Goal: Ask a question: Seek information or help from site administrators or community

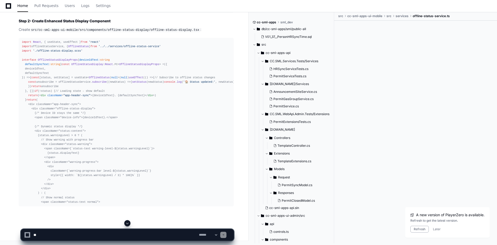
scroll to position [752, 0]
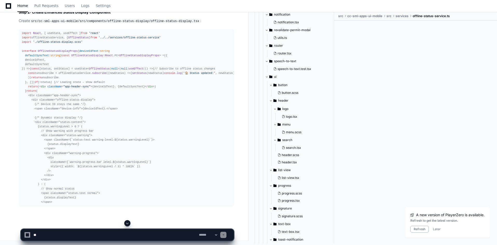
click at [127, 223] on span at bounding box center [127, 223] width 4 height 4
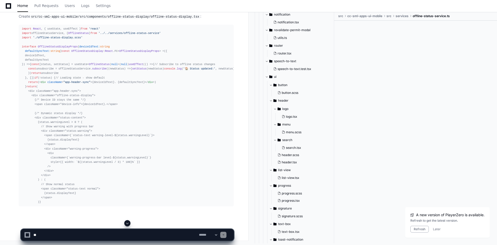
scroll to position [12535, 0]
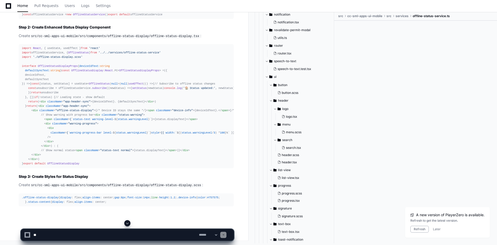
click at [128, 222] on span at bounding box center [127, 223] width 4 height 4
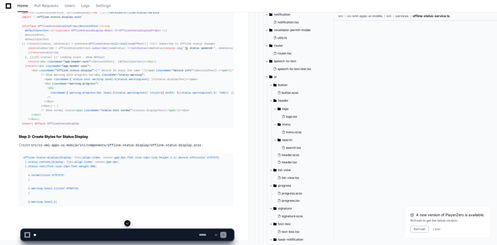
click at [127, 222] on span at bounding box center [127, 223] width 4 height 4
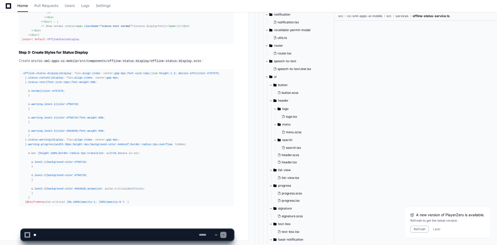
scroll to position [12933, 0]
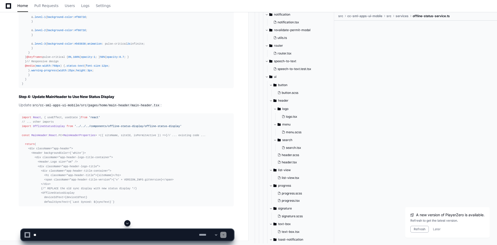
click at [129, 222] on span at bounding box center [127, 223] width 4 height 4
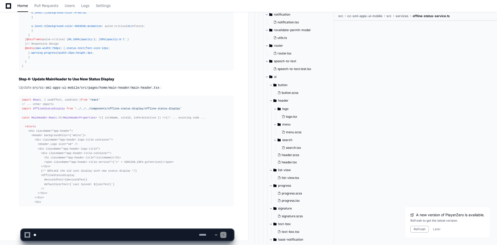
scroll to position [13135, 0]
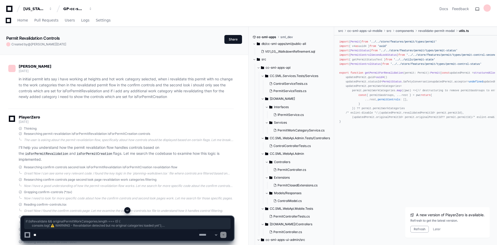
click at [127, 209] on span at bounding box center [127, 210] width 4 height 4
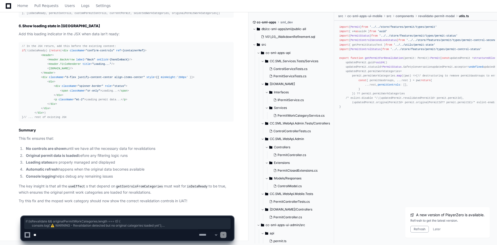
scroll to position [5178, 0]
click at [136, 236] on textarea at bounding box center [114, 234] width 165 height 11
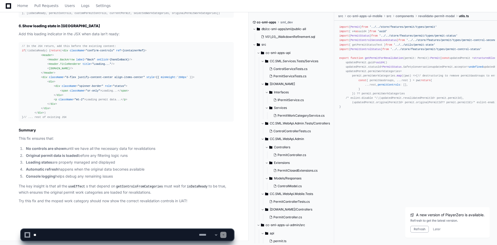
click at [145, 230] on textarea at bounding box center [114, 234] width 165 height 11
type textarea "**********"
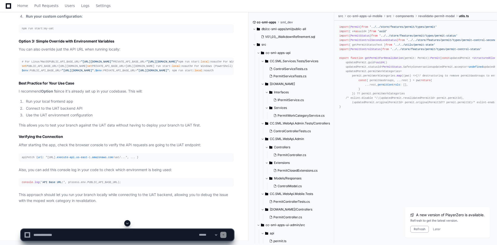
scroll to position [5703, 0]
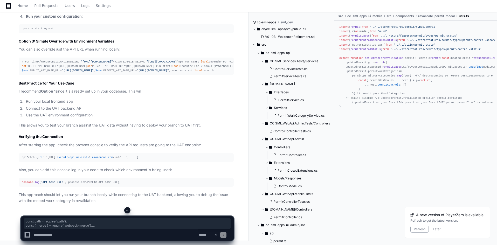
drag, startPoint x: 28, startPoint y: 125, endPoint x: 17, endPoint y: 59, distance: 66.6
copy div "const path = require ( 'path' ); const { merge } = require ( 'webpack-merge' );…"
drag, startPoint x: 141, startPoint y: 100, endPoint x: 14, endPoint y: 34, distance: 143.6
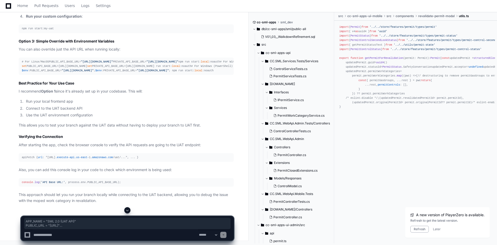
copy div "APP_NAME = "SML 2.0 (UAT API)" PUBLIC_URL = "http://localhost:3300" AUTO_UPDATE…"
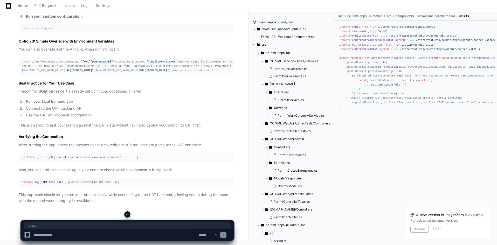
drag, startPoint x: 64, startPoint y: 49, endPoint x: 73, endPoint y: 48, distance: 9.7
drag, startPoint x: 67, startPoint y: 151, endPoint x: 77, endPoint y: 151, distance: 9.9
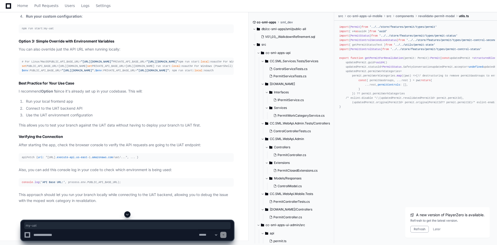
drag, startPoint x: 34, startPoint y: 134, endPoint x: 44, endPoint y: 133, distance: 9.3
drag, startPoint x: 86, startPoint y: 133, endPoint x: 79, endPoint y: 133, distance: 6.8
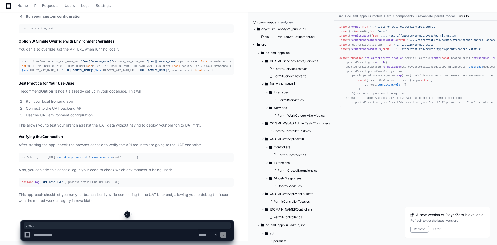
click at [149, 33] on pre "npm run start:my-uat" at bounding box center [126, 28] width 215 height 9
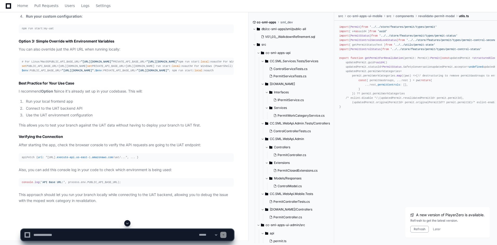
scroll to position [5781, 0]
click at [127, 232] on textarea at bounding box center [114, 234] width 165 height 11
paste textarea "**********"
type textarea "**********"
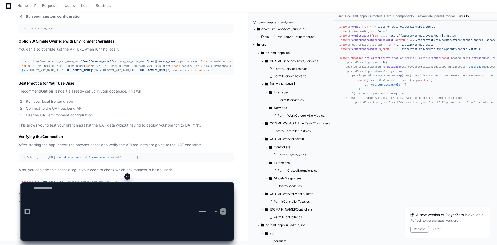
scroll to position [0, 0]
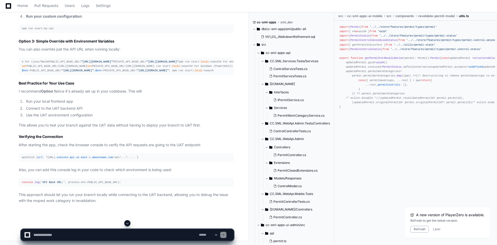
click at [125, 223] on button at bounding box center [127, 223] width 6 height 6
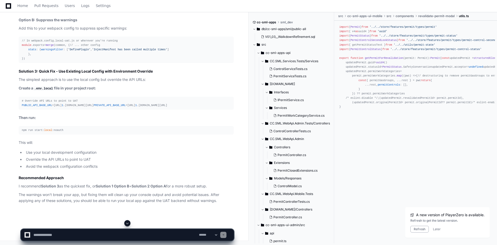
scroll to position [6419, 0]
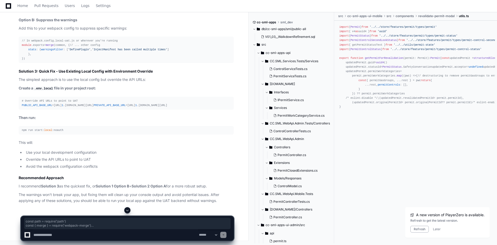
drag, startPoint x: 28, startPoint y: 127, endPoint x: 21, endPoint y: 39, distance: 88.2
copy div "const path = require ( 'path' ) const { merge } = require ( 'webpack-merge' ) c…"
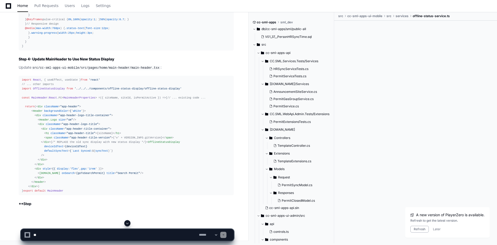
scroll to position [752, 0]
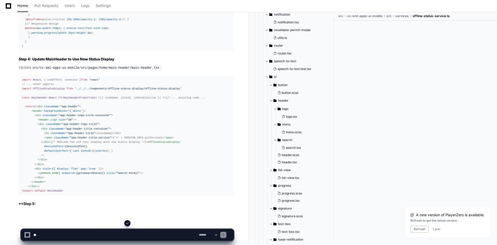
click at [128, 223] on span at bounding box center [127, 223] width 4 height 4
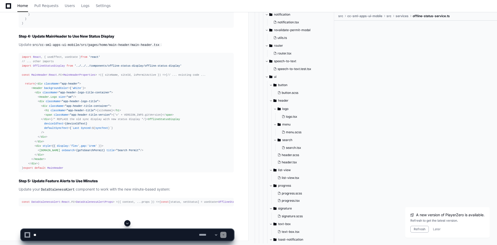
click at [126, 223] on span at bounding box center [127, 223] width 4 height 4
